Goal: Register for event/course

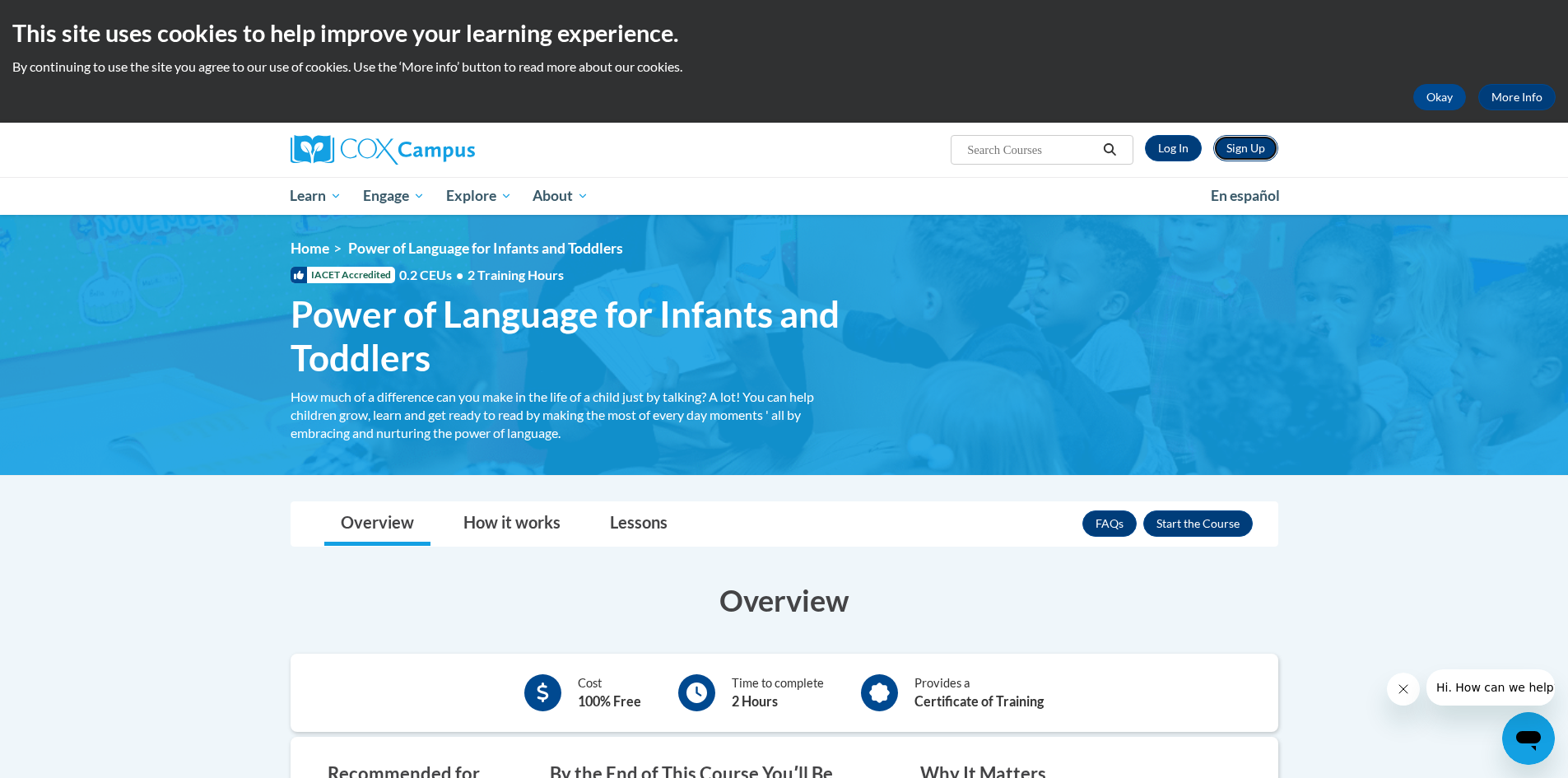
click at [1249, 145] on link "Sign Up" at bounding box center [1246, 148] width 65 height 27
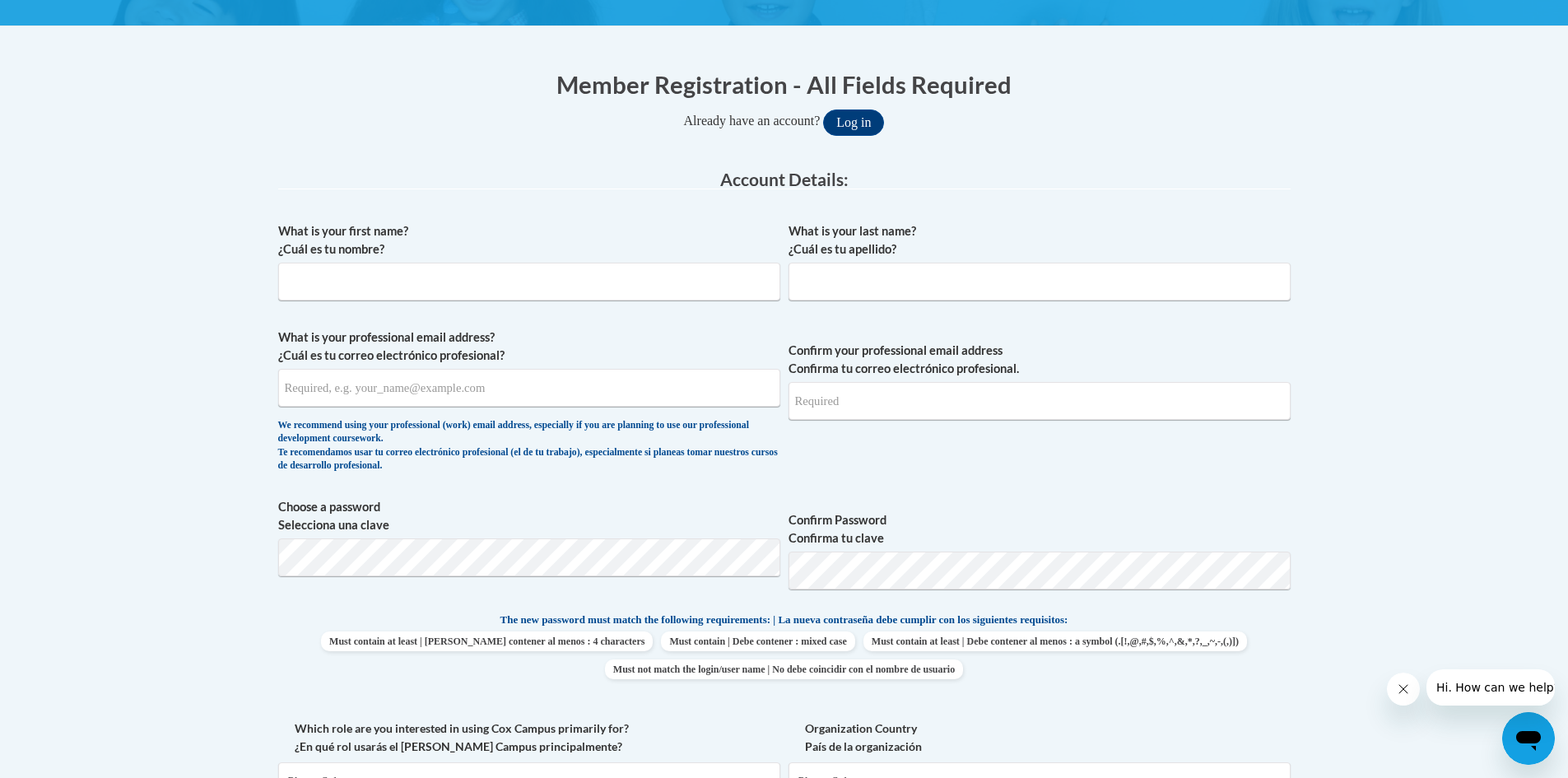
scroll to position [329, 0]
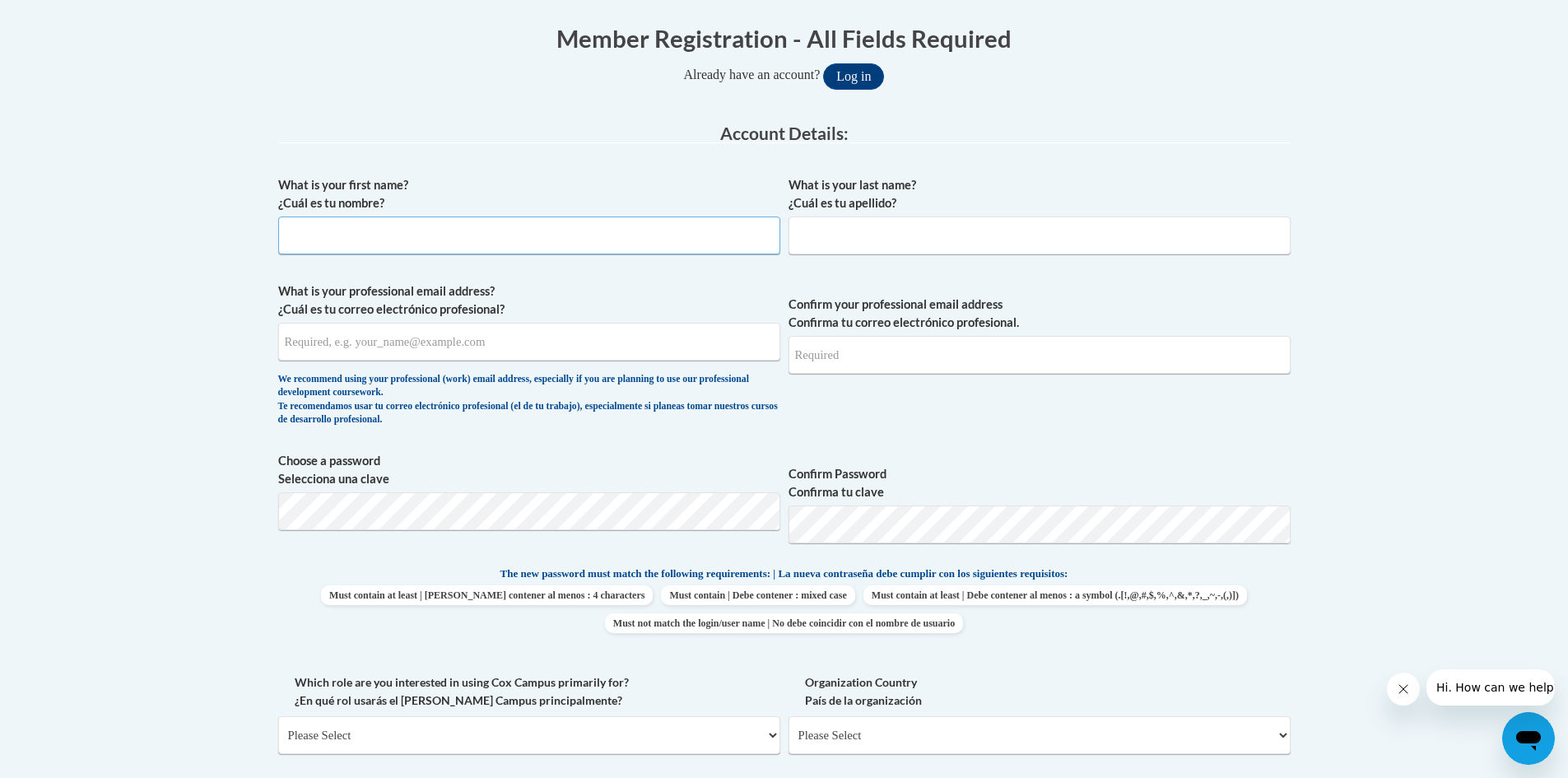
click at [369, 240] on input "What is your first name? ¿Cuál es tu nombre?" at bounding box center [529, 236] width 502 height 38
type input "l"
type input "LATASHA"
click at [881, 238] on input "What is your last name? ¿Cuál es tu apellido?" at bounding box center [1040, 236] width 502 height 38
type input "CRAWFORD"
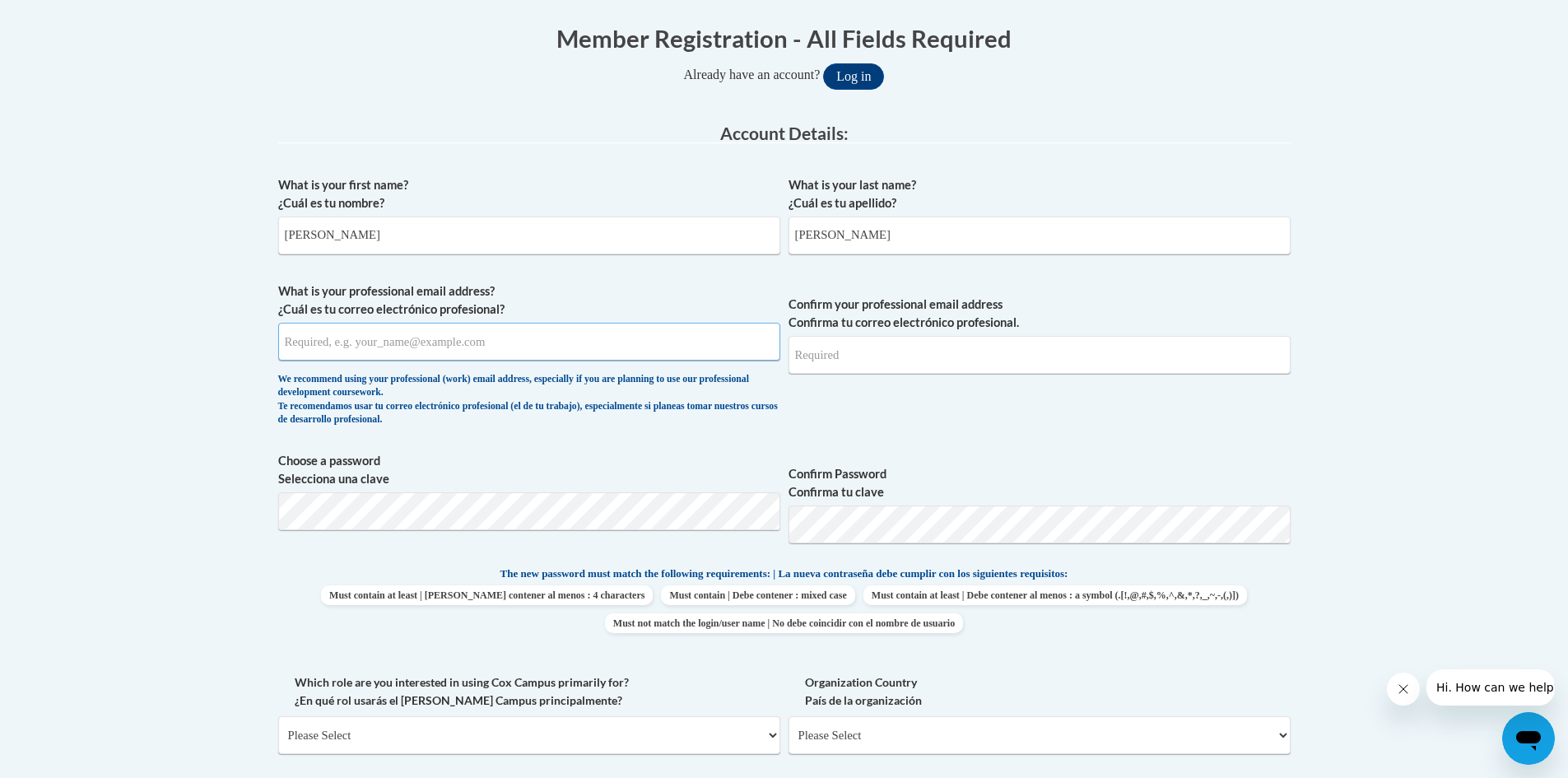
click at [435, 346] on input "What is your professional email address? ¿Cuál es tu correo electrónico profesi…" at bounding box center [529, 342] width 502 height 38
click at [437, 346] on input "What is your professional email address? ¿Cuál es tu correo electrónico profesi…" at bounding box center [529, 342] width 502 height 38
type input "LATASHACRAWFORD@ICLOUD.COM"
click at [828, 361] on input "Confirm your professional email address Confirma tu correo electrónico profesio…" at bounding box center [1040, 355] width 502 height 38
type input "LATASHACRAWFORD@ICLOUD.COM"
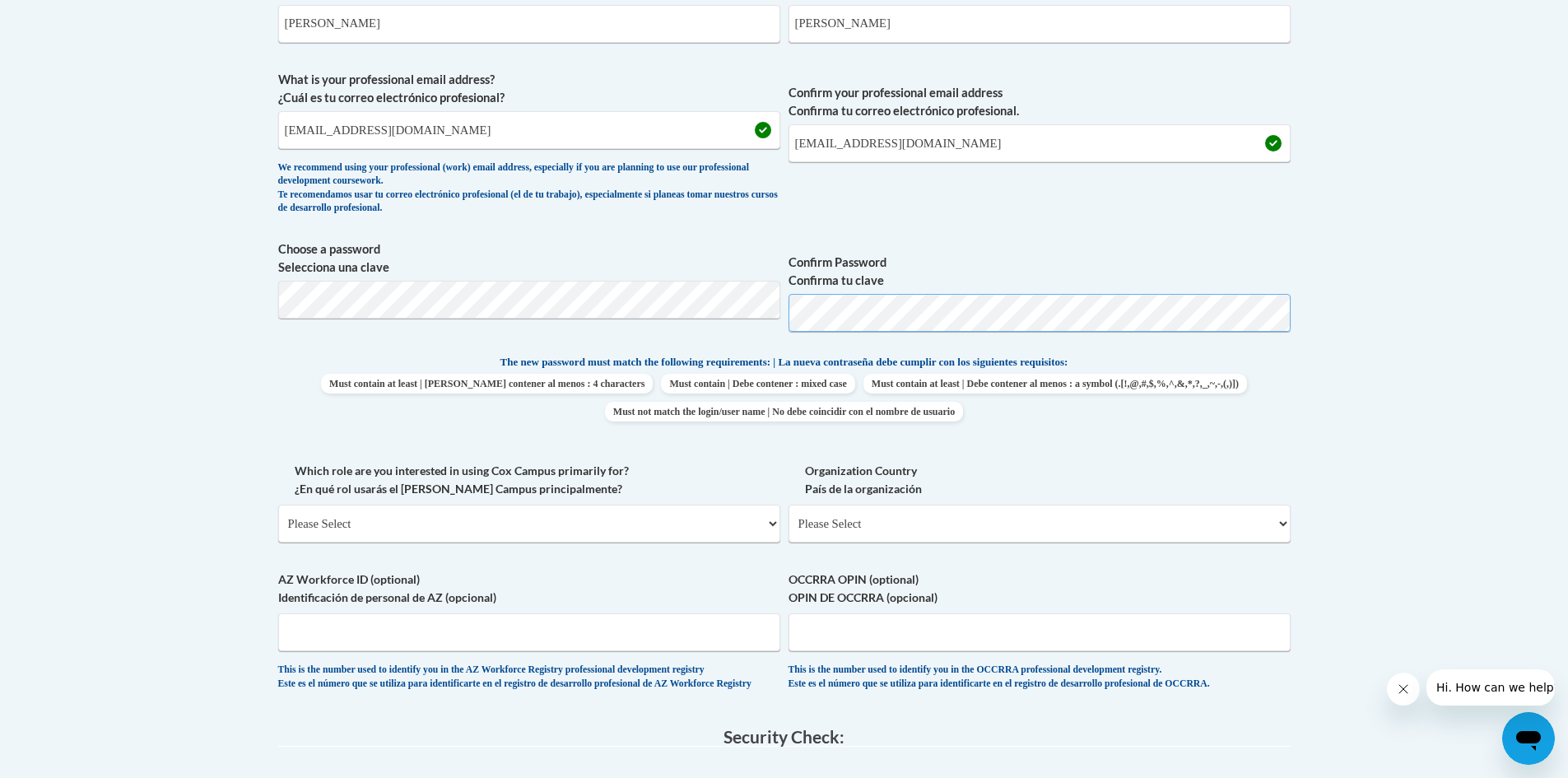
scroll to position [577, 0]
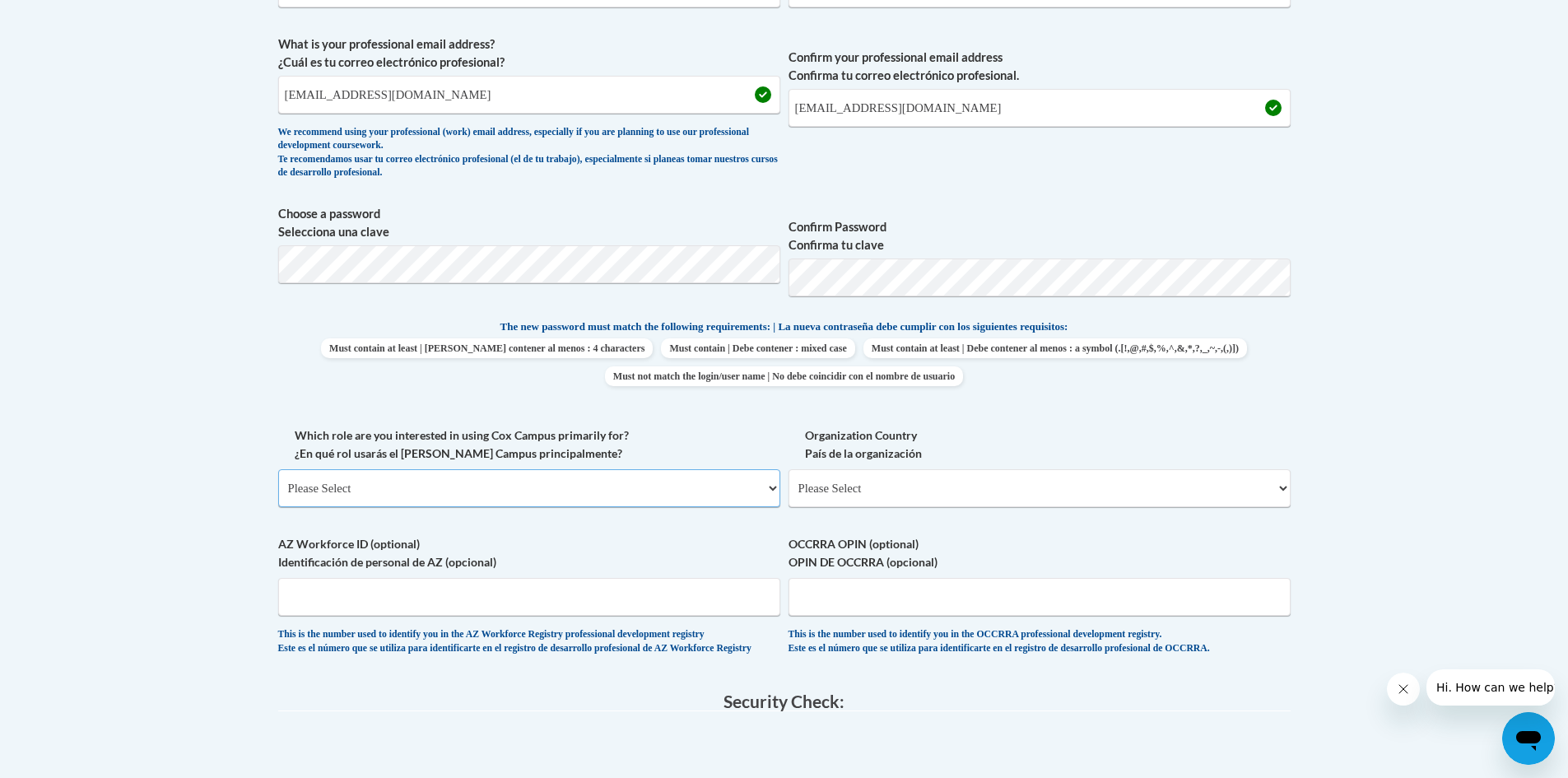
click at [433, 491] on select "Please Select College/University | Colegio/Universidad Community/Nonprofit Part…" at bounding box center [529, 488] width 502 height 38
select select "fbf2d438-af2f-41f8-98f1-81c410e29de3"
click at [278, 470] on select "Please Select College/University | Colegio/Universidad Community/Nonprofit Part…" at bounding box center [529, 488] width 502 height 38
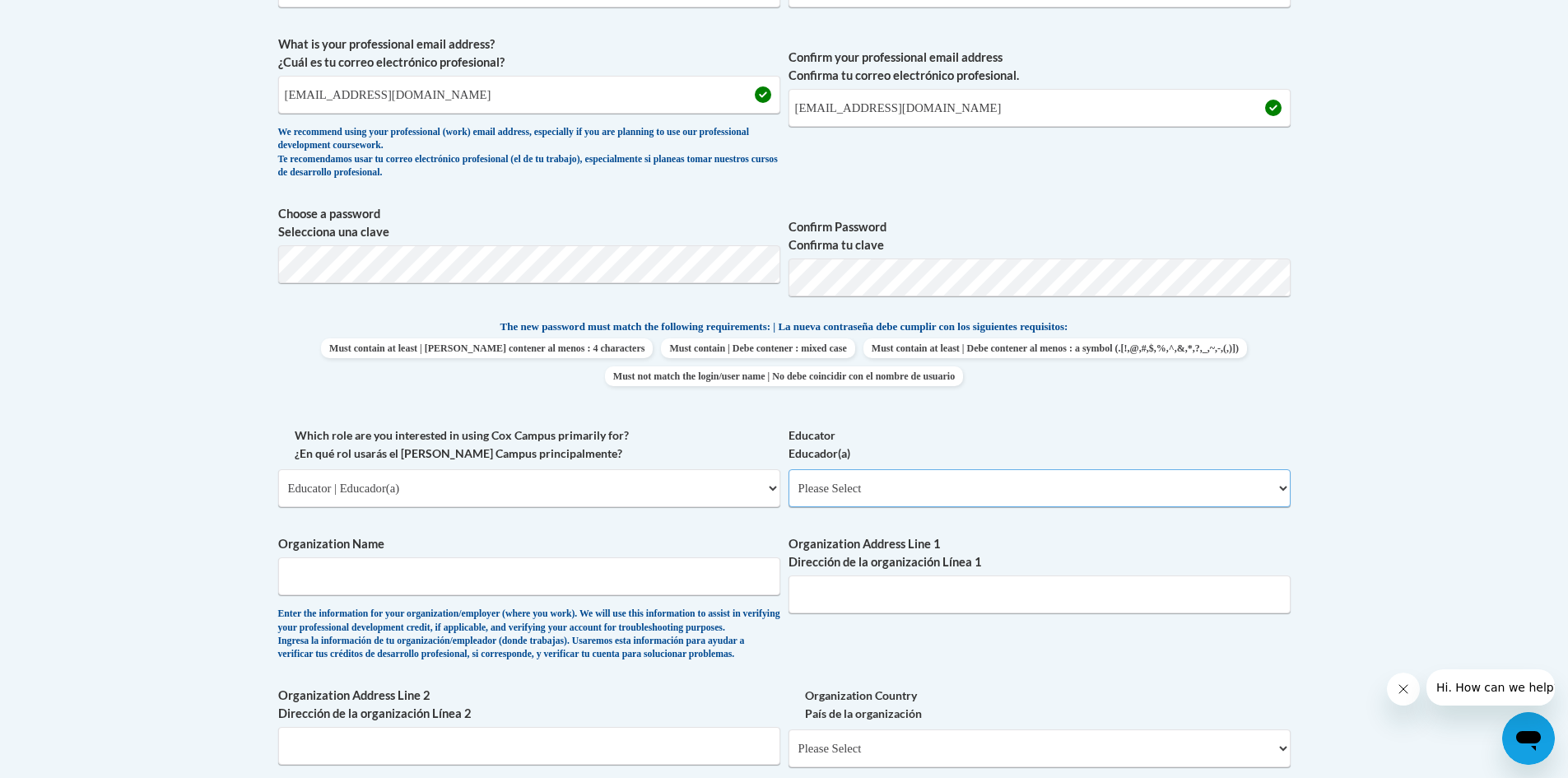
click at [842, 493] on select "Please Select Early Learning/Daycare Teacher/Family Home Care Provider | Maestr…" at bounding box center [1040, 488] width 502 height 38
select select "5e2af403-4f2c-4e49-a02f-103e55d7b75b"
click at [789, 470] on select "Please Select Early Learning/Daycare Teacher/Family Home Care Provider | Maestr…" at bounding box center [1040, 488] width 502 height 38
click at [376, 572] on input "Organization Name" at bounding box center [529, 577] width 502 height 38
type input "s"
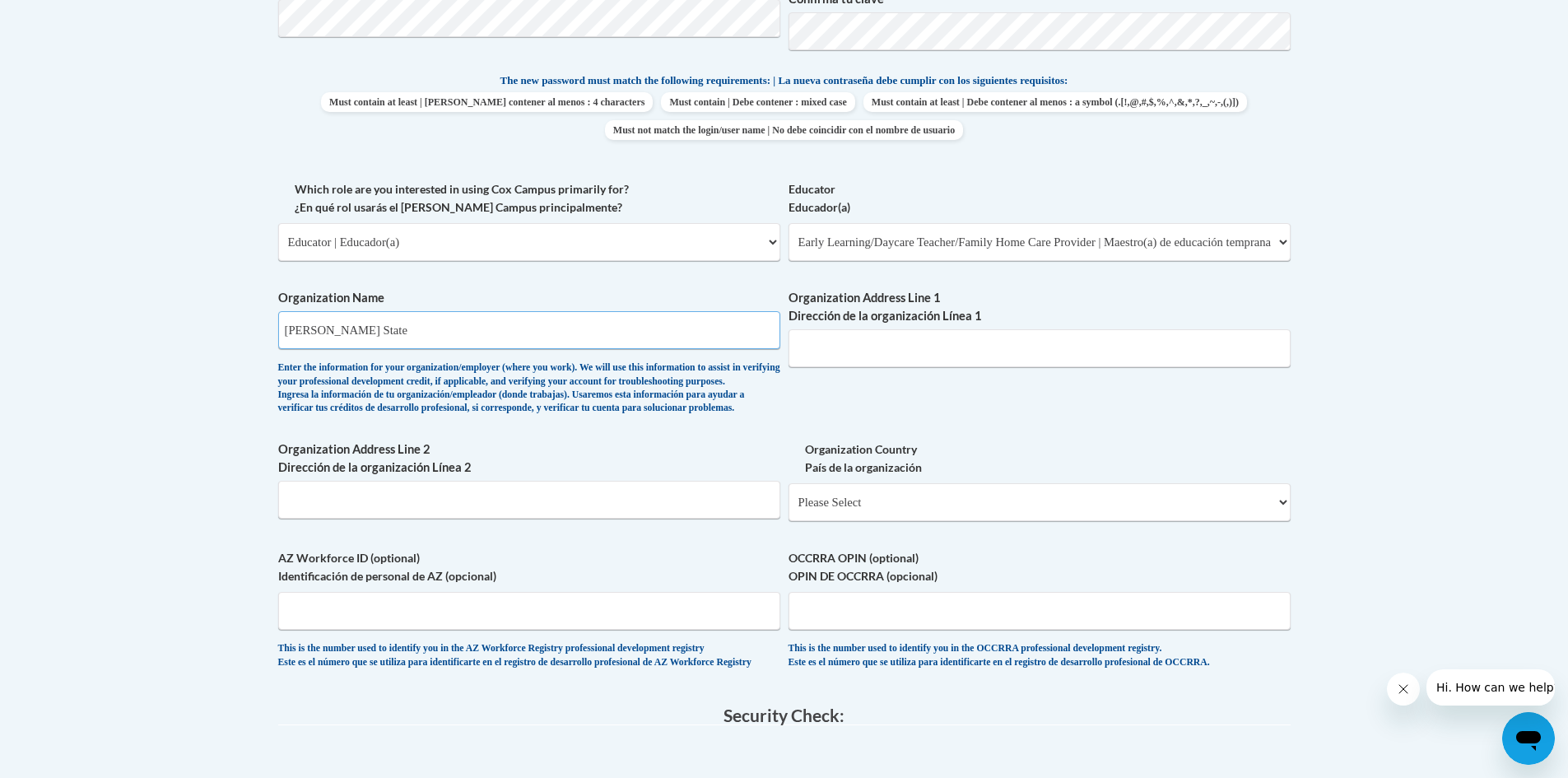
scroll to position [823, 0]
type input "Shelton State"
click at [880, 346] on input "Organization Address Line 1 Dirección de la organización Línea 1" at bounding box center [1040, 348] width 502 height 38
type input "3401 MARTIN LUTHER KING JR BLVD"
click at [831, 520] on select "Please Select United States | Estados Unidos Outside of the United States | Fue…" at bounding box center [1040, 501] width 502 height 38
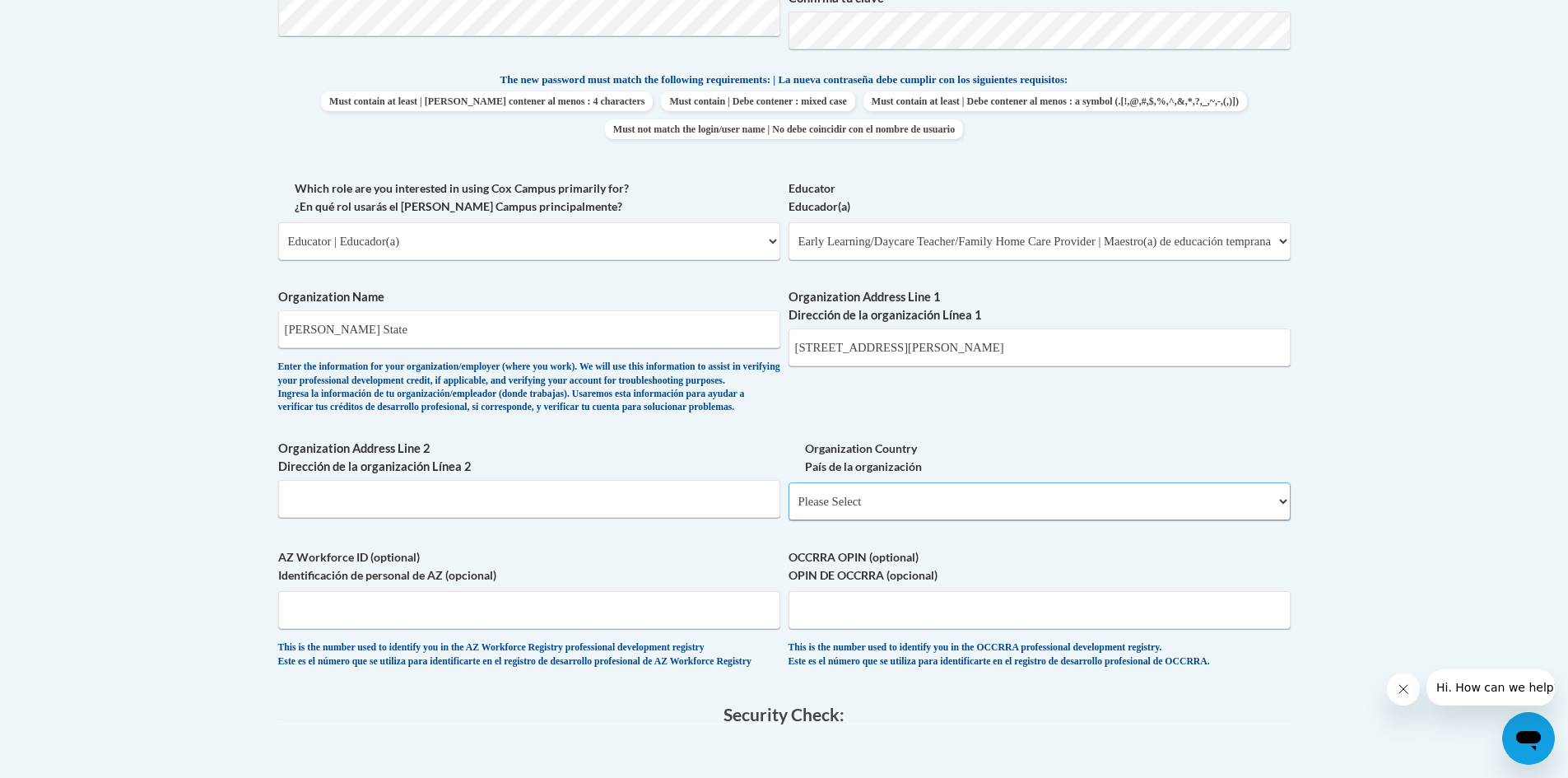
select select "ad49bcad-a171-4b2e-b99c-48b446064914"
click at [789, 509] on select "Please Select United States | Estados Unidos Outside of the United States | Fue…" at bounding box center [1040, 501] width 502 height 38
select select
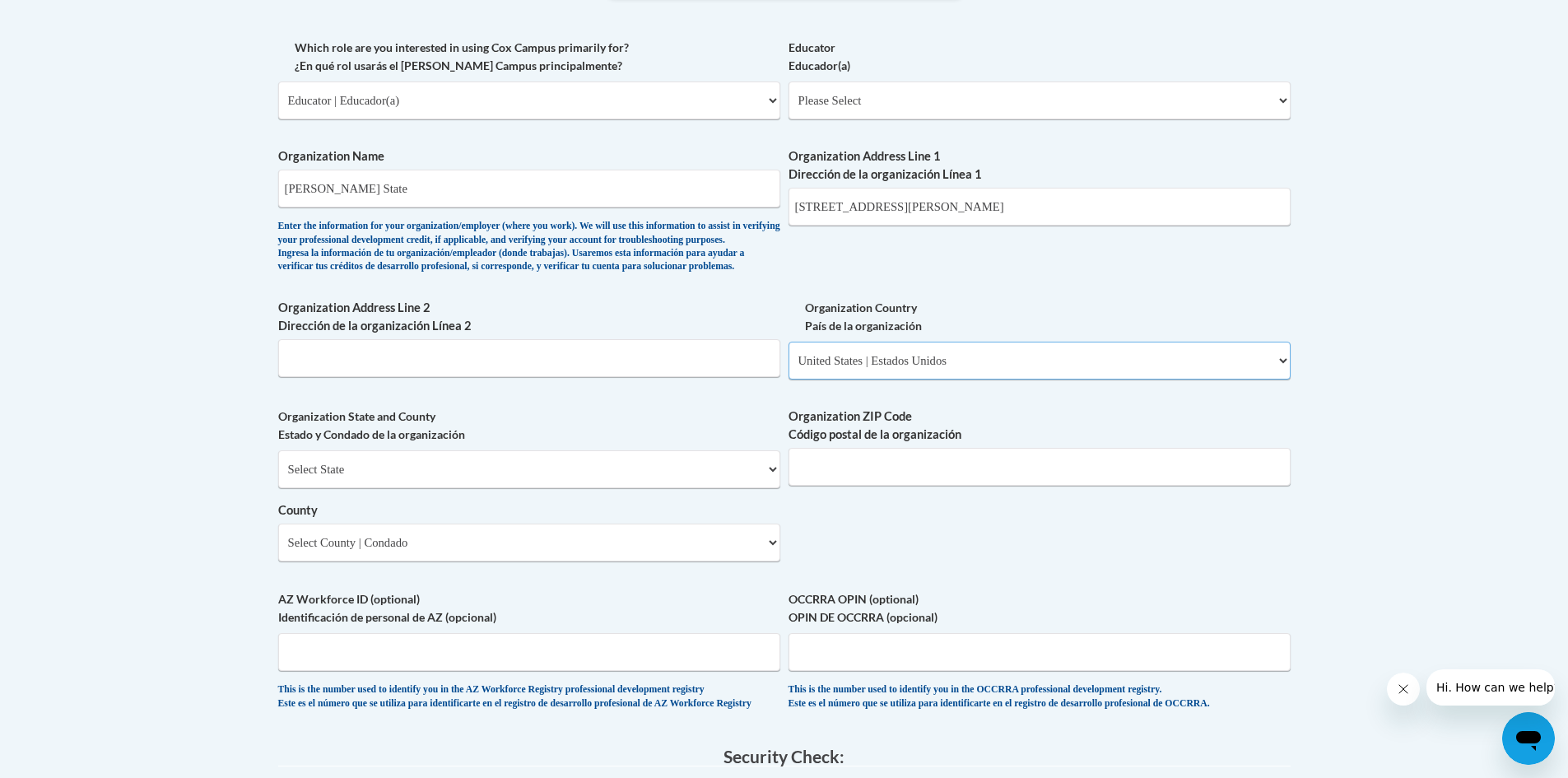
scroll to position [988, 0]
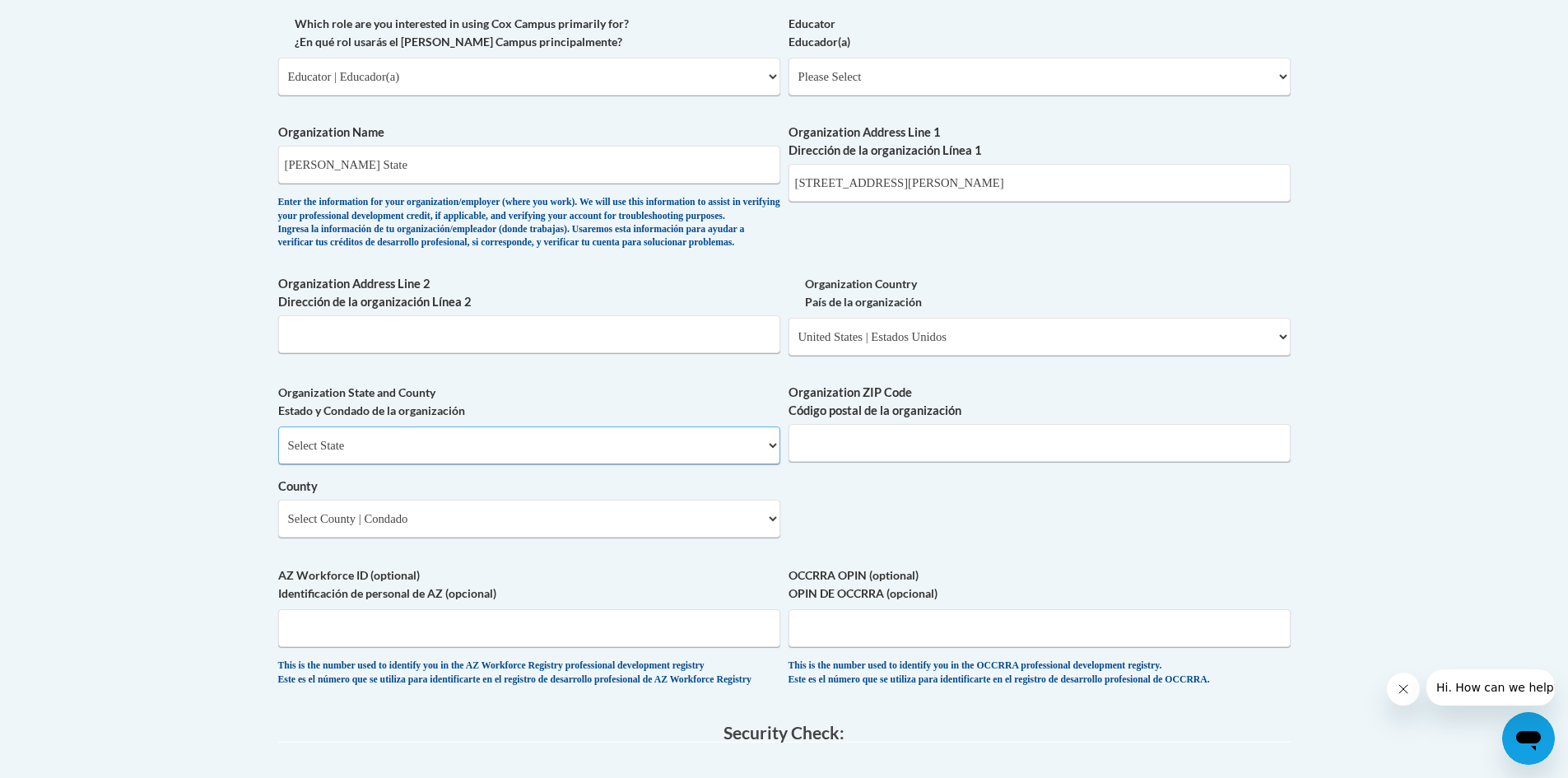
click at [361, 464] on select "Select State Alabama Alaska Arizona Arkansas California Colorado Connecticut De…" at bounding box center [529, 446] width 502 height 38
select select "Alabama"
click at [278, 454] on select "Select State Alabama Alaska Arizona Arkansas California Colorado Connecticut De…" at bounding box center [529, 446] width 502 height 38
click at [859, 462] on input "Organization ZIP Code Código postal de la organización" at bounding box center [1040, 443] width 502 height 38
type input "35401"
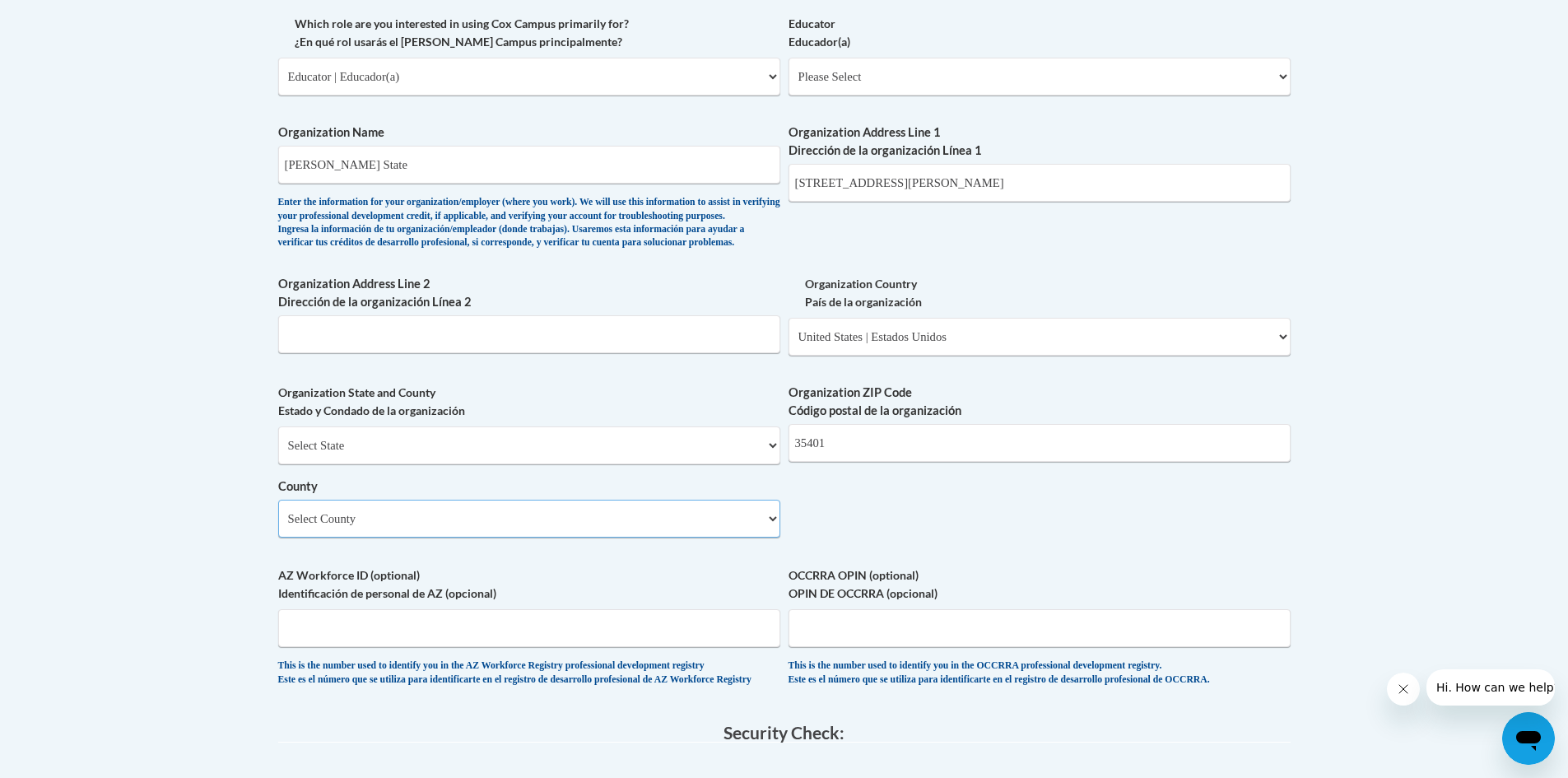
click at [517, 538] on select "Select County Autauga Baldwin Barbour Bibb Blount Bullock Butler Calhoun Chambe…" at bounding box center [529, 518] width 502 height 38
select select "Tuscaloosa"
click at [278, 527] on select "Select County Autauga Baldwin Barbour Bibb Blount Bullock Butler Calhoun Chambe…" at bounding box center [529, 518] width 502 height 38
click at [720, 598] on label "AZ Workforce ID (optional) Identificación de personal de AZ (opcional)" at bounding box center [529, 584] width 502 height 36
click at [720, 609] on input "AZ Workforce ID (optional) Identificación de personal de AZ (opcional)" at bounding box center [529, 628] width 502 height 38
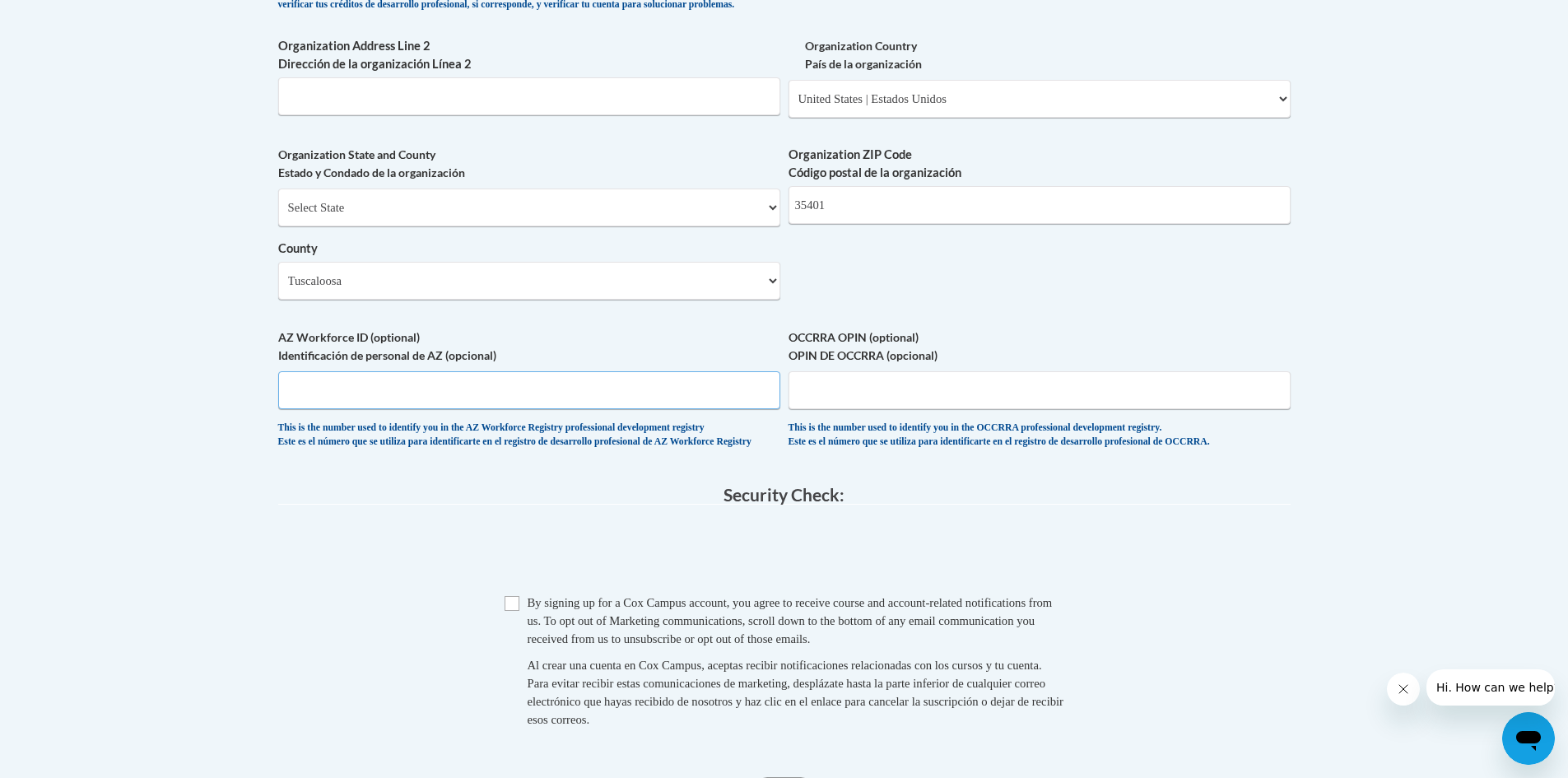
scroll to position [1236, 0]
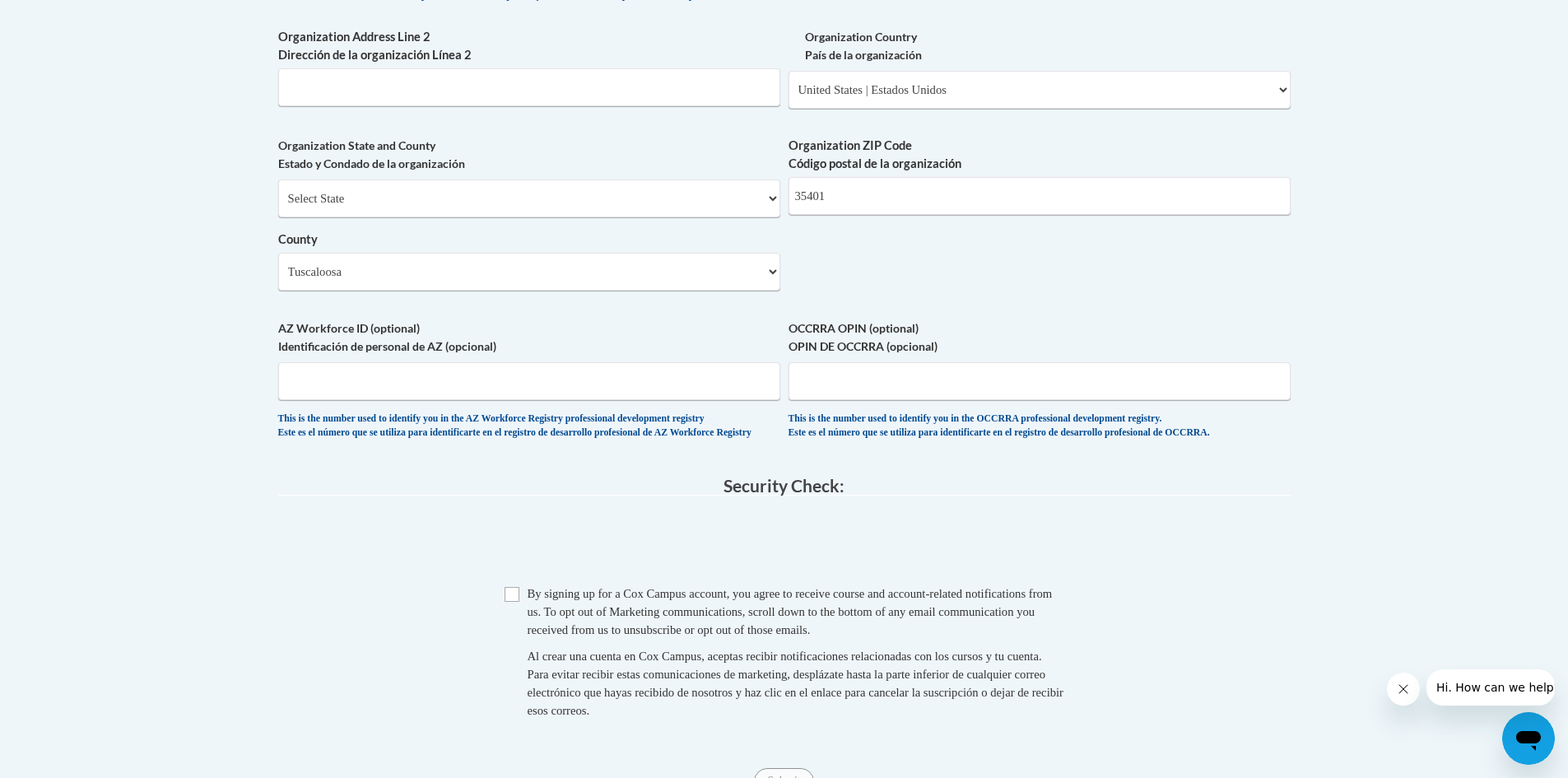
click at [510, 643] on span "Checkbox By signing up for a Cox Campus account, you agree to receive course an…" at bounding box center [784, 660] width 560 height 152
click at [514, 602] on input "Checkbox" at bounding box center [511, 594] width 15 height 15
checkbox input "true"
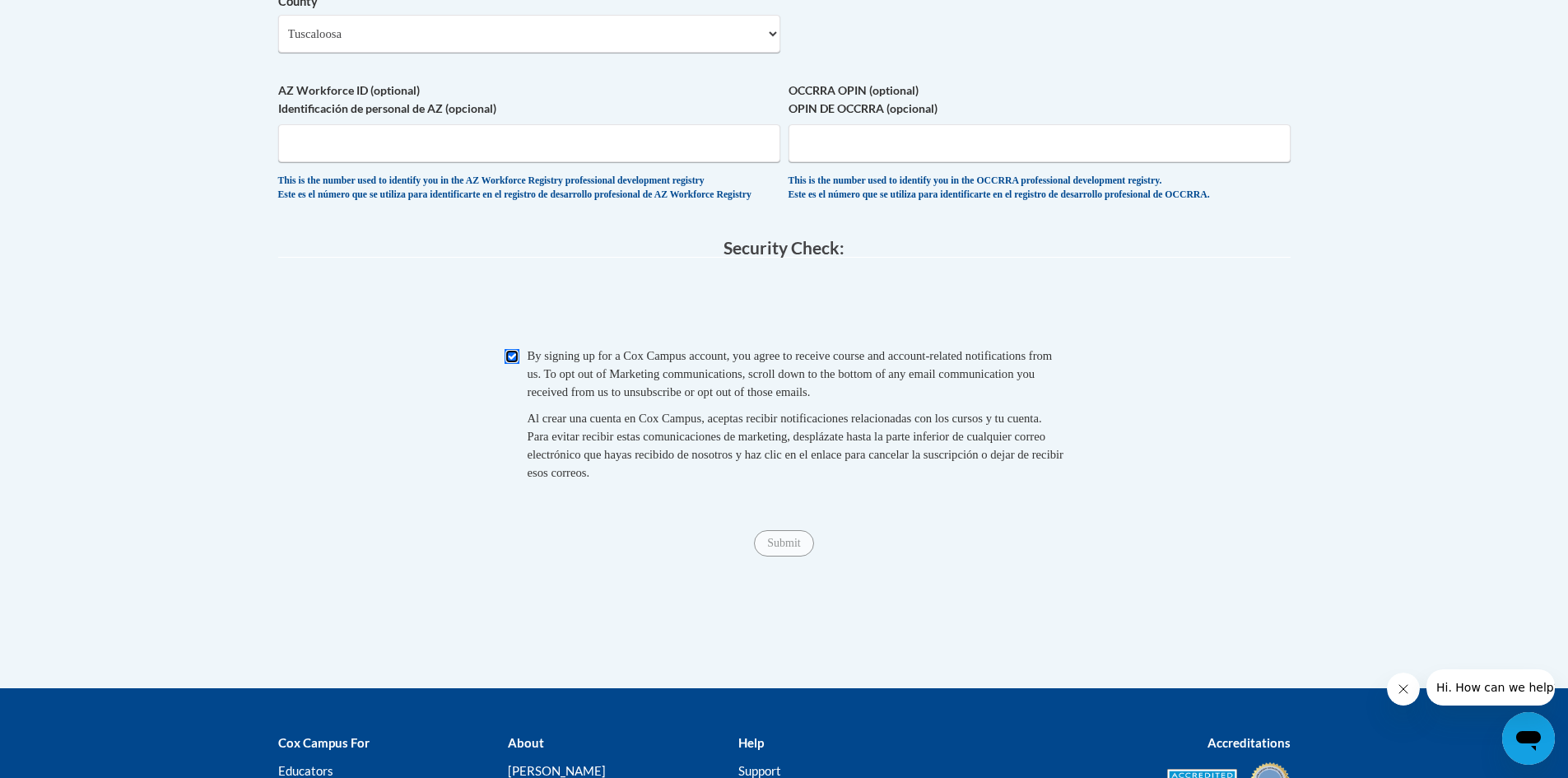
scroll to position [1482, 0]
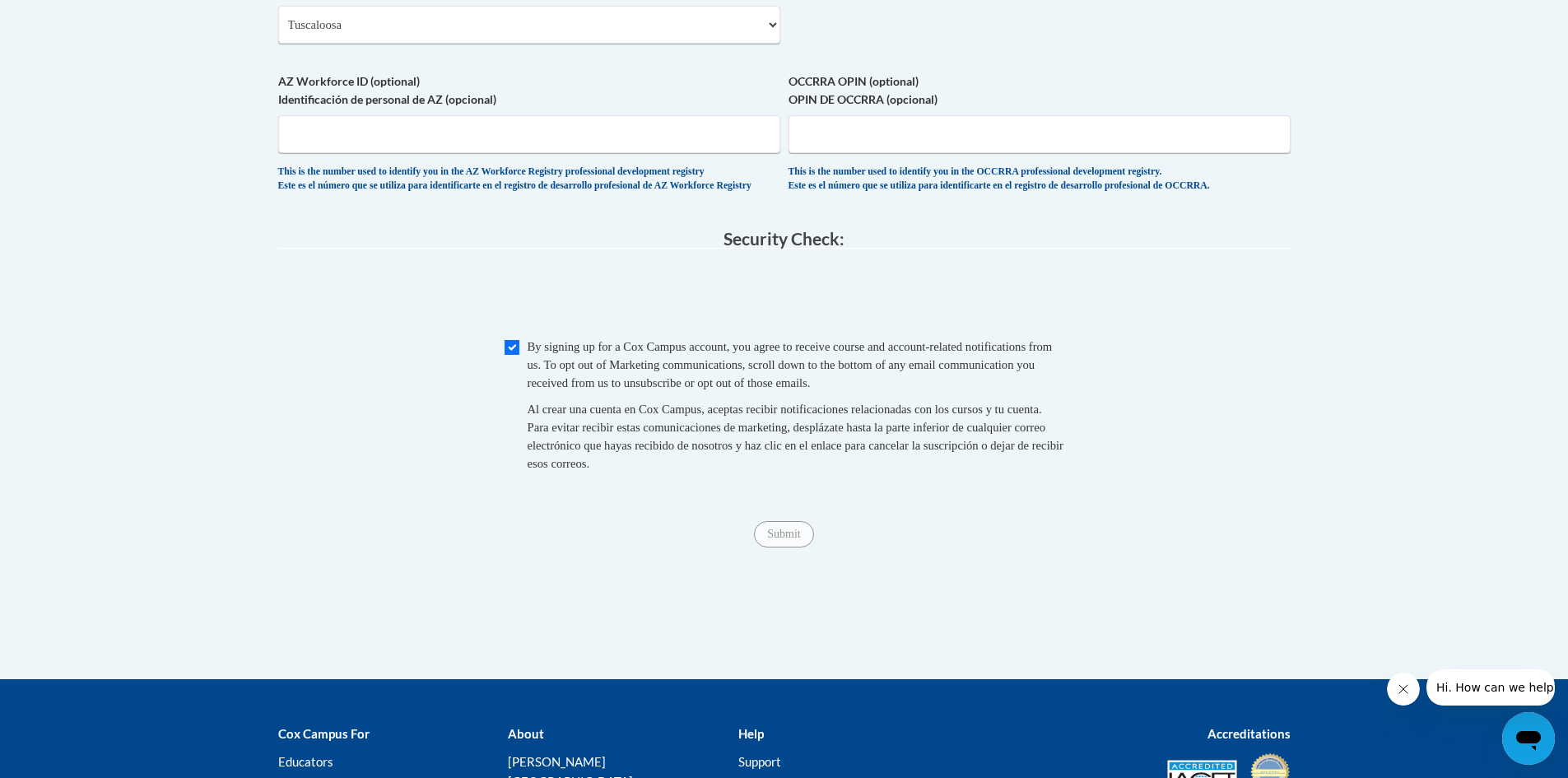
click at [788, 540] on span "Submit" at bounding box center [783, 532] width 59 height 13
click at [780, 540] on span "Submit" at bounding box center [783, 532] width 59 height 13
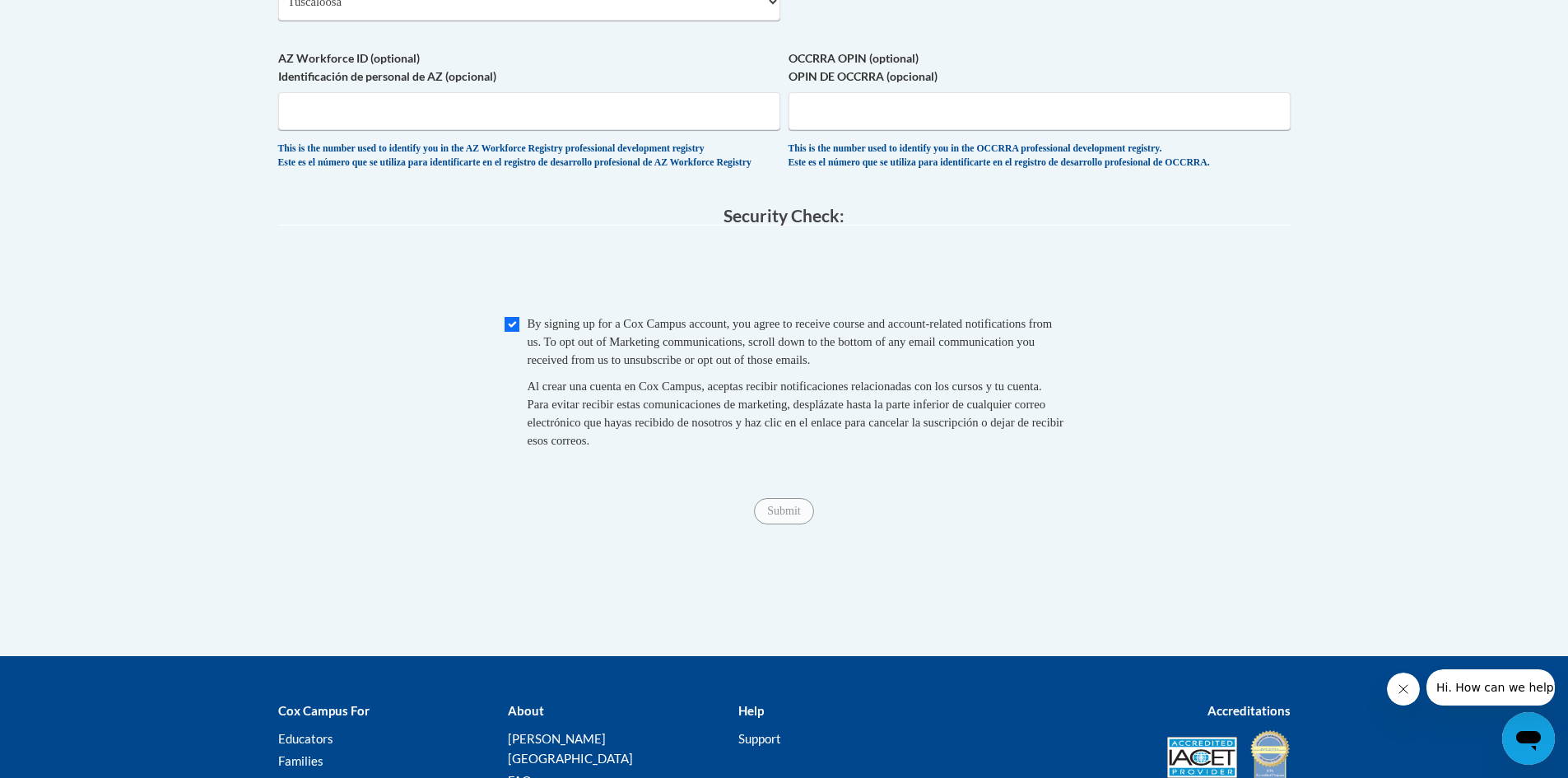
scroll to position [1523, 0]
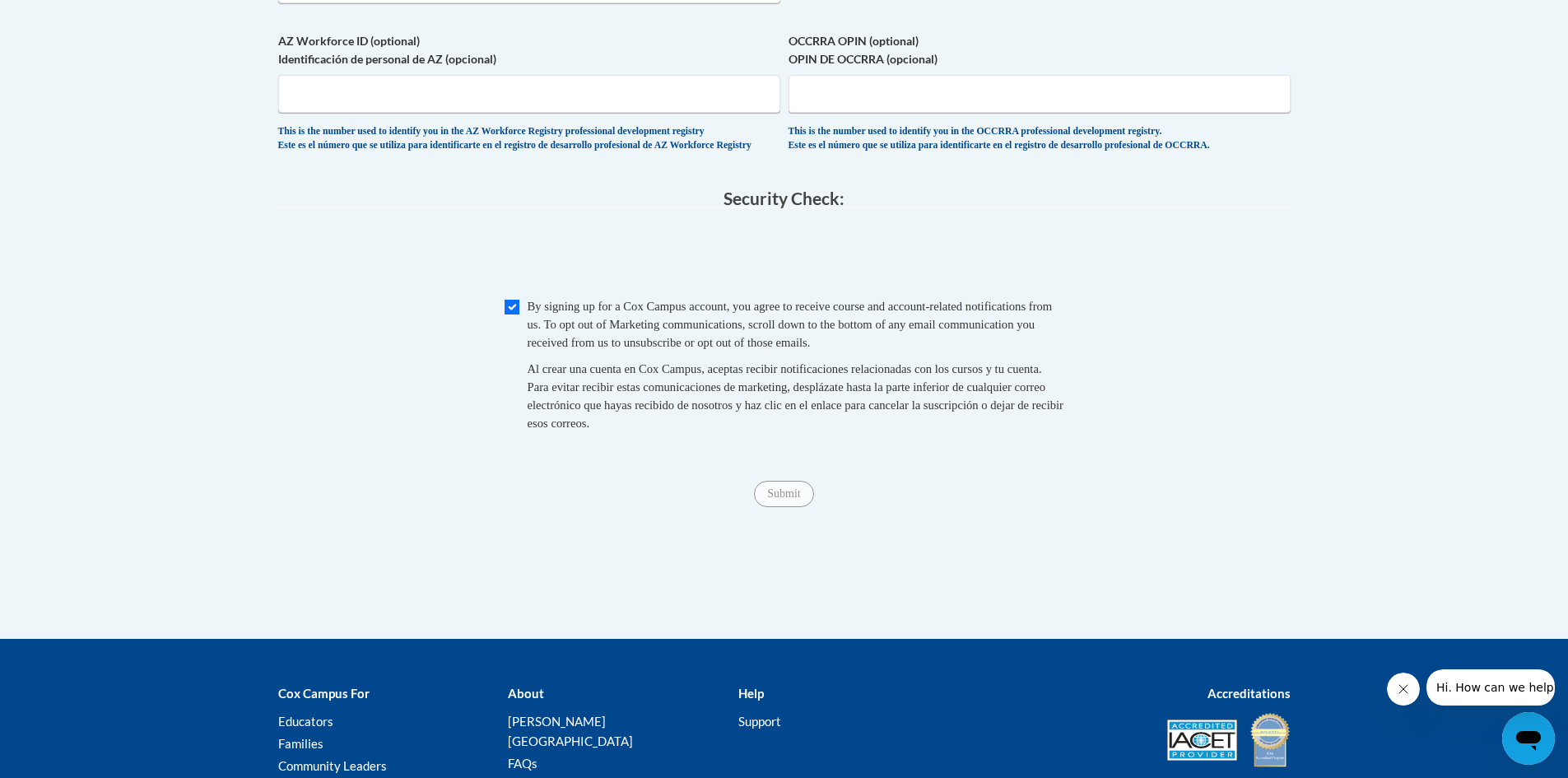
click at [784, 499] on span "Submit" at bounding box center [783, 492] width 59 height 13
click at [776, 507] on input "Submit" at bounding box center [783, 494] width 59 height 27
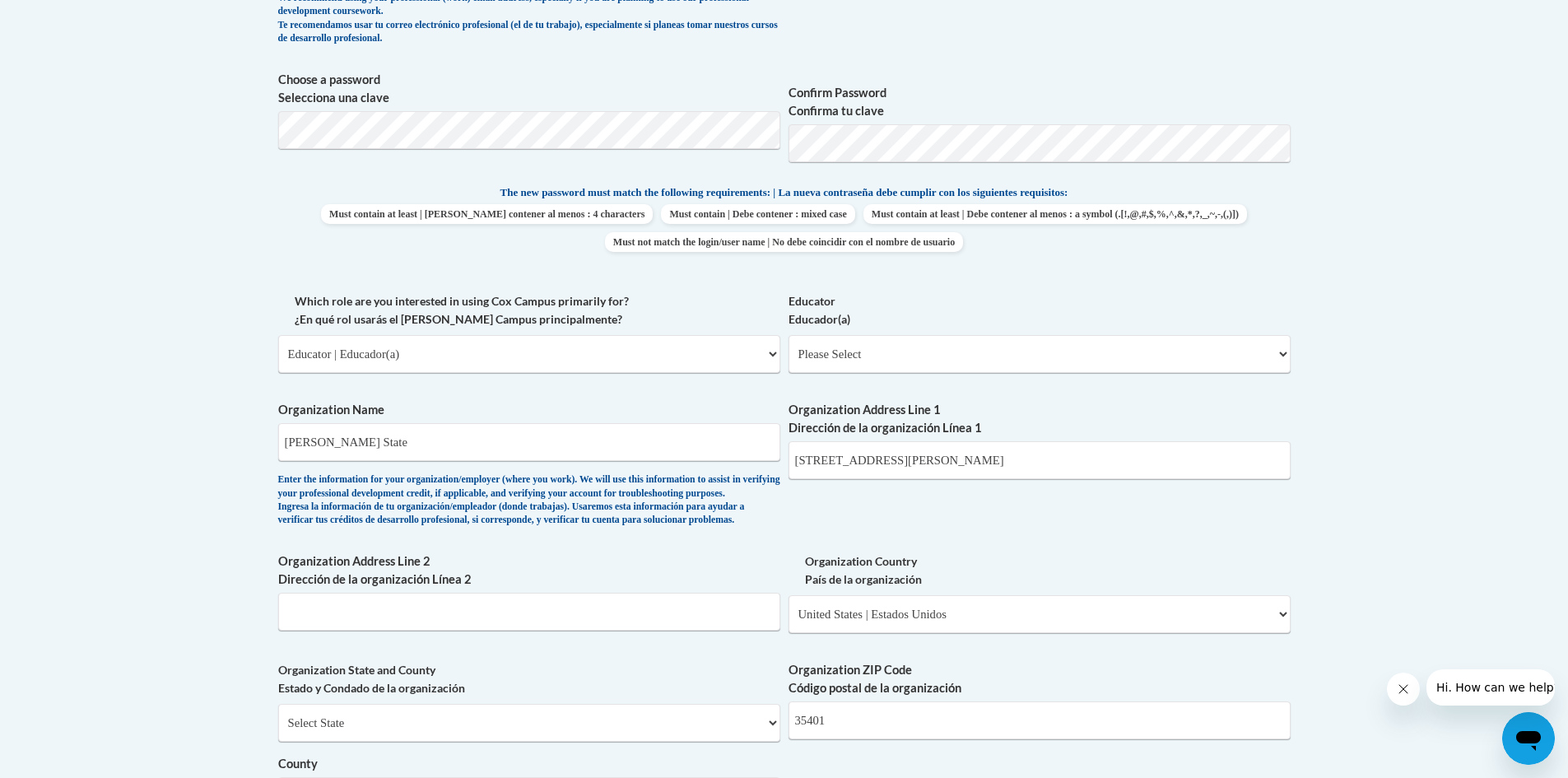
scroll to position [699, 0]
